Goal: Task Accomplishment & Management: Manage account settings

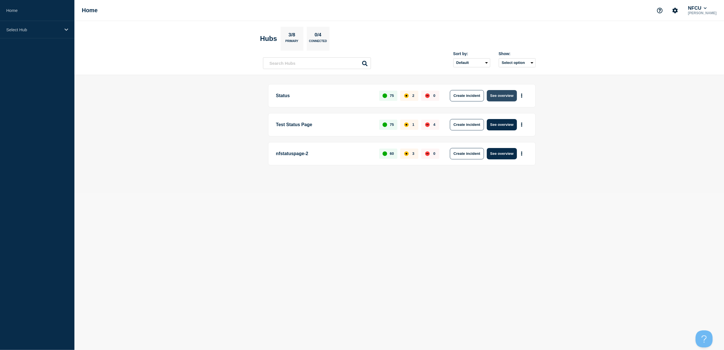
click at [502, 95] on button "See overview" at bounding box center [502, 95] width 30 height 11
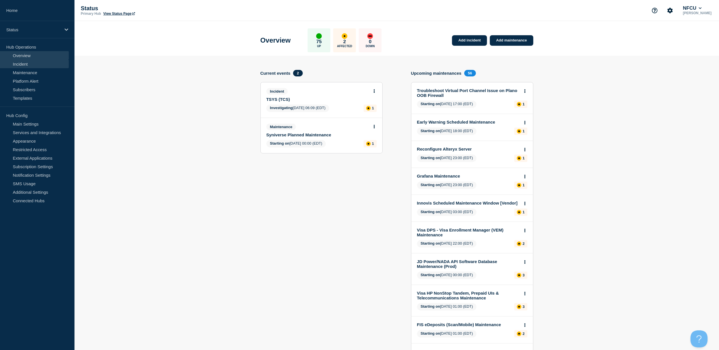
click at [34, 64] on link "Incident" at bounding box center [34, 64] width 69 height 9
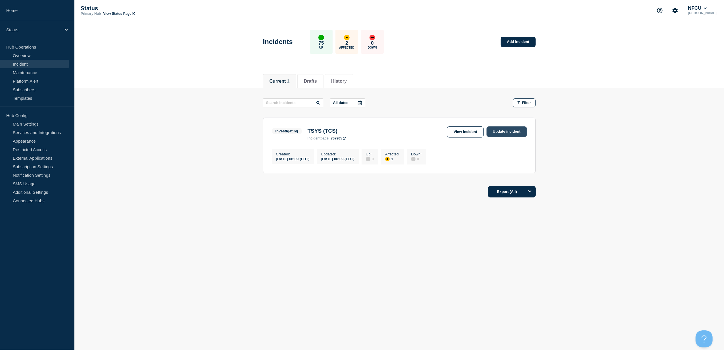
click at [508, 132] on link "Update incident" at bounding box center [507, 131] width 40 height 11
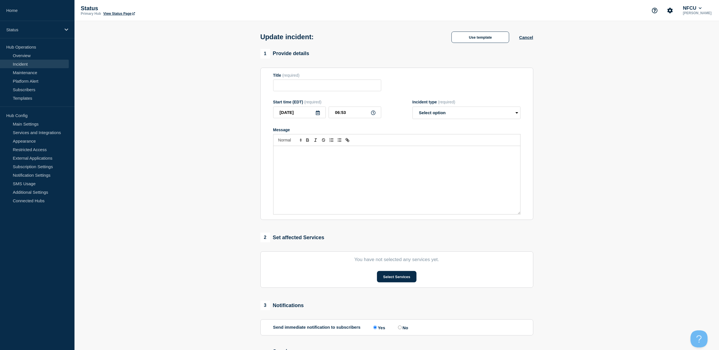
type input "TSYS (TCS)"
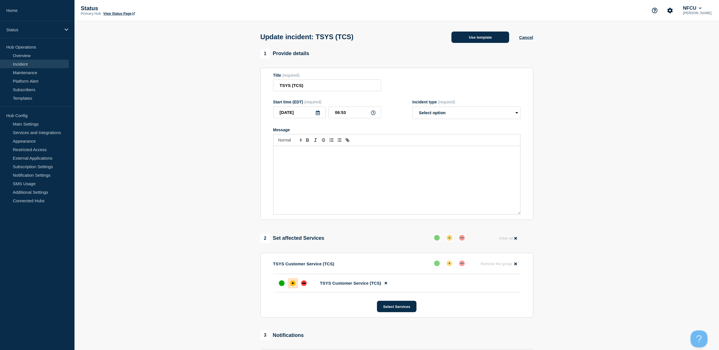
click at [487, 40] on button "Use template" at bounding box center [480, 37] width 58 height 11
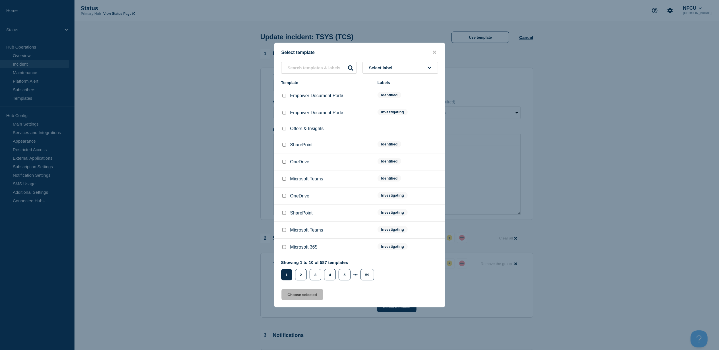
click at [400, 68] on button "Select label" at bounding box center [400, 68] width 76 height 12
click at [396, 164] on button "Resolved - No Issue" at bounding box center [400, 169] width 76 height 12
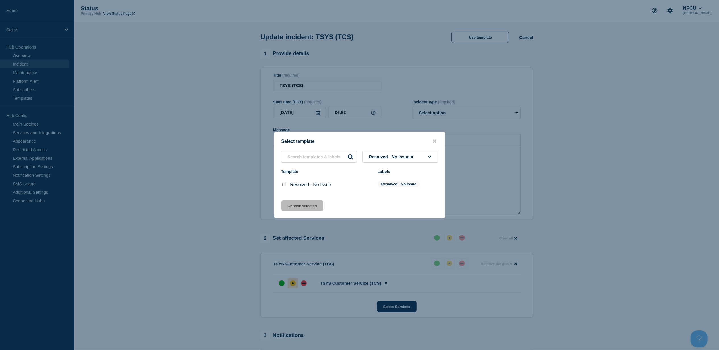
click at [283, 185] on input "Resolved - No Issue checkbox" at bounding box center [284, 185] width 4 height 4
checkbox input "true"
click at [296, 208] on button "Choose selected" at bounding box center [302, 205] width 42 height 11
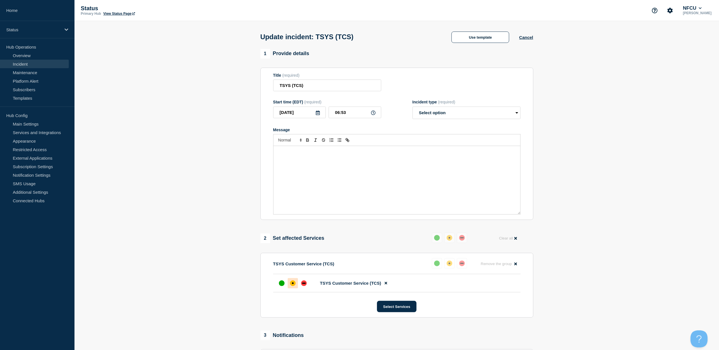
select select "resolved"
radio input "false"
radio input "true"
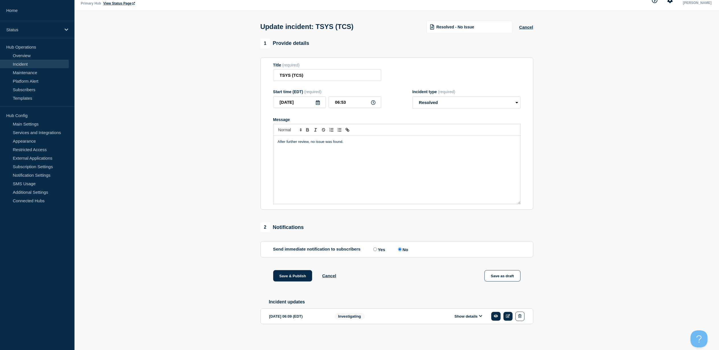
scroll to position [15, 0]
click at [297, 270] on button "Save & Publish" at bounding box center [292, 275] width 39 height 11
